Goal: Task Accomplishment & Management: Manage account settings

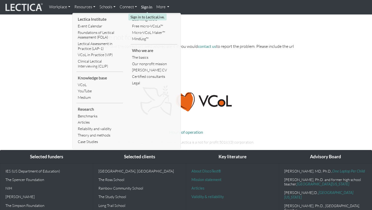
click at [143, 10] on link "Sign in" at bounding box center [146, 7] width 15 height 10
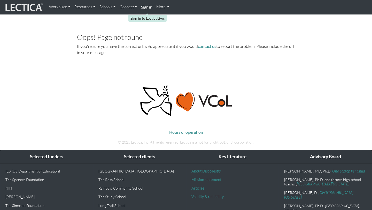
scroll to position [2, 0]
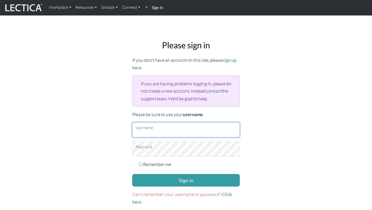
click at [164, 125] on input "Username" at bounding box center [185, 129] width 107 height 15
type input "Atenea"
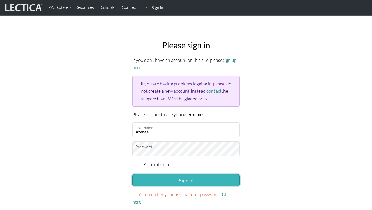
click at [169, 174] on button "Sign in" at bounding box center [185, 180] width 107 height 12
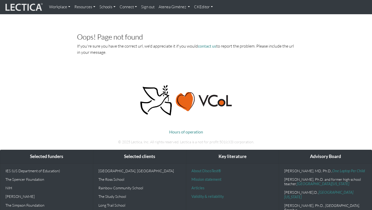
click at [169, 7] on link "Atenea Giménez" at bounding box center [174, 7] width 36 height 10
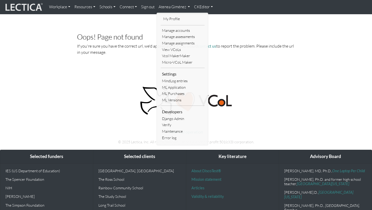
click at [173, 39] on link "Manage assessments" at bounding box center [182, 37] width 44 height 6
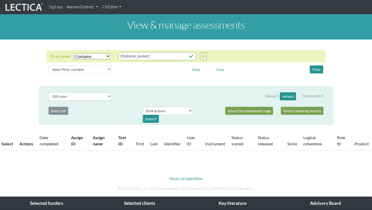
select select "icontains"
select select "100"
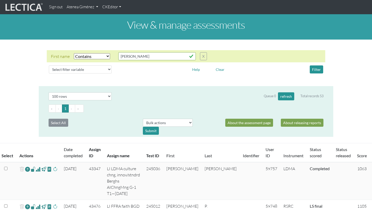
click at [95, 59] on select "Select filter Equals Does not equal Contains Does not contain Starts with Ends …" at bounding box center [92, 56] width 36 height 6
click at [203, 54] on button "X" at bounding box center [203, 56] width 7 height 8
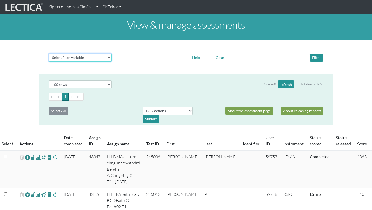
click at [99, 61] on select "Select filter variable Assignment name Assignment ID Clarity persuasive Clarity…" at bounding box center [80, 57] width 63 height 8
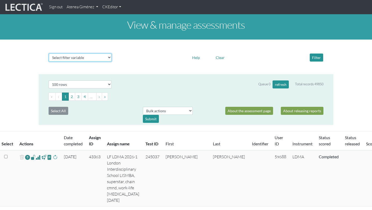
select select "status_score"
click at [49, 61] on select "Select filter variable Assignment name Assignment ID Clarity persuasive Clarity…" at bounding box center [80, 57] width 63 height 8
select select
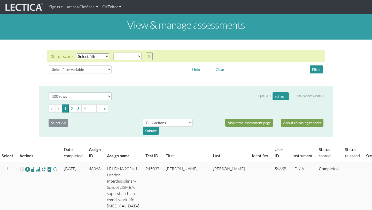
click at [102, 53] on select "Select filter Equals Does not equal" at bounding box center [93, 56] width 33 height 6
select select "iexact"
click at [77, 53] on select "Select filter Equals Does not equal" at bounding box center [93, 56] width 33 height 6
click at [122, 60] on select "completed created finalized_cs finalized_ls finalized_ss scored_cs started unsc…" at bounding box center [127, 56] width 28 height 8
select select "completed"
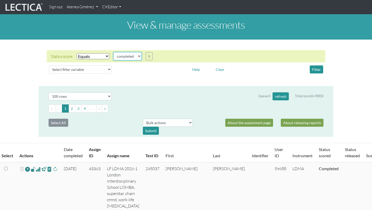
click at [113, 52] on select "completed created finalized_cs finalized_ls finalized_ss scored_cs started unsc…" at bounding box center [127, 56] width 28 height 8
click at [321, 70] on button "Filter" at bounding box center [315, 69] width 13 height 8
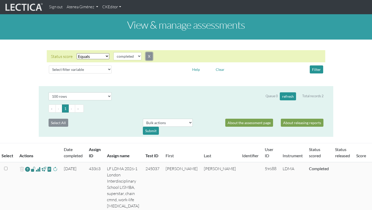
click at [149, 55] on button "X" at bounding box center [149, 56] width 7 height 8
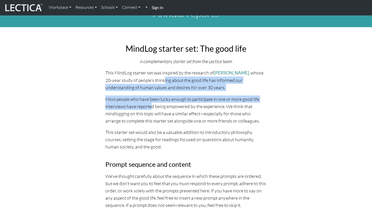
scroll to position [17, 0]
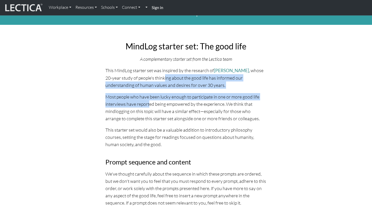
drag, startPoint x: 163, startPoint y: 66, endPoint x: 150, endPoint y: 104, distance: 40.0
click at [151, 105] on div "MindLog starter set: The good life A complementary starter set from the Lectica…" at bounding box center [185, 145] width 167 height 217
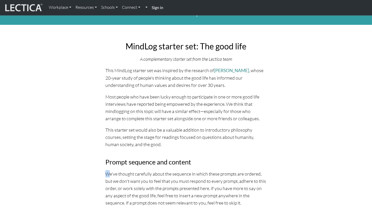
click at [108, 168] on div "MindLog starter set: The good life A complementary starter set from the Lectica…" at bounding box center [185, 145] width 167 height 217
drag, startPoint x: 108, startPoint y: 167, endPoint x: 98, endPoint y: 159, distance: 12.1
click at [130, 130] on p "This starter set would also be a valuable addition to introductory philosophy c…" at bounding box center [185, 137] width 161 height 22
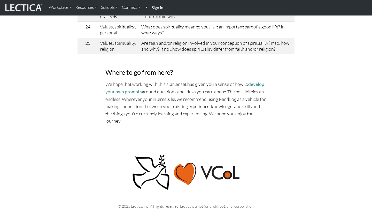
scroll to position [694, 0]
